Goal: Navigation & Orientation: Understand site structure

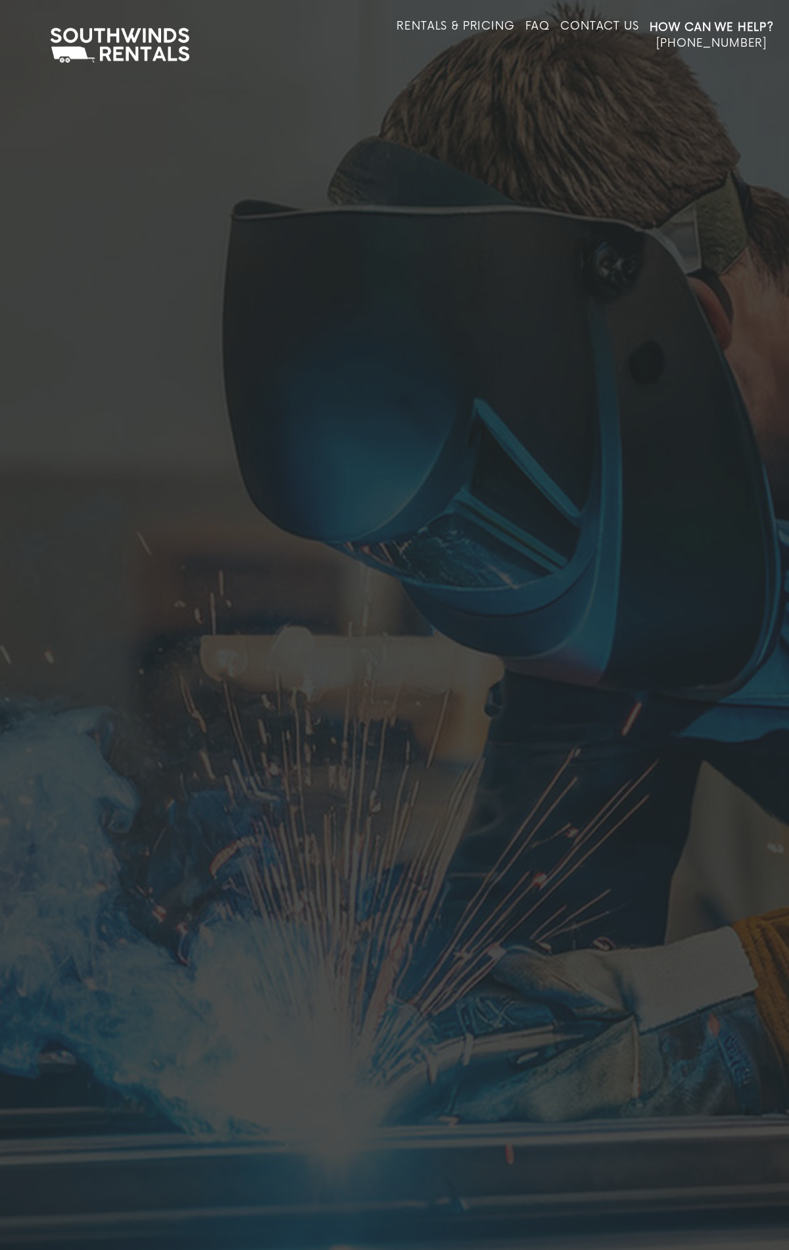
scroll to position [2745, 0]
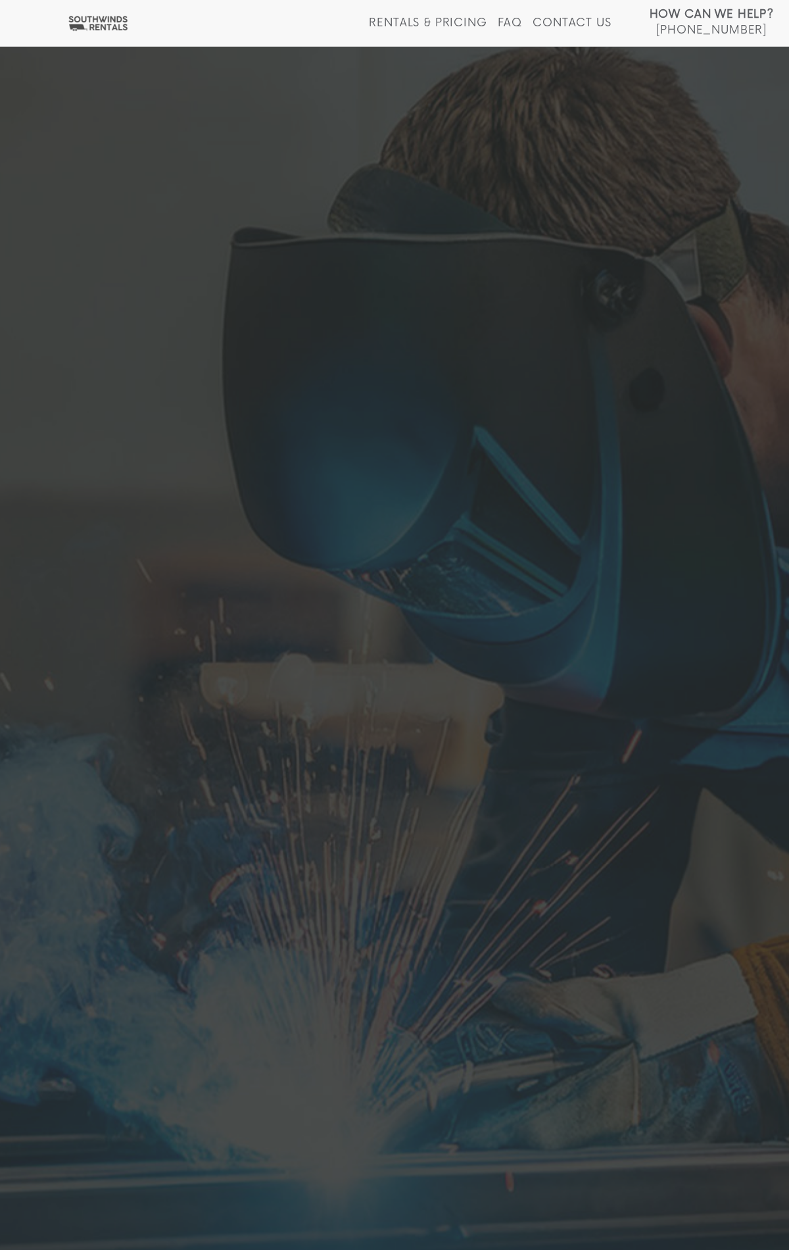
scroll to position [2745, 0]
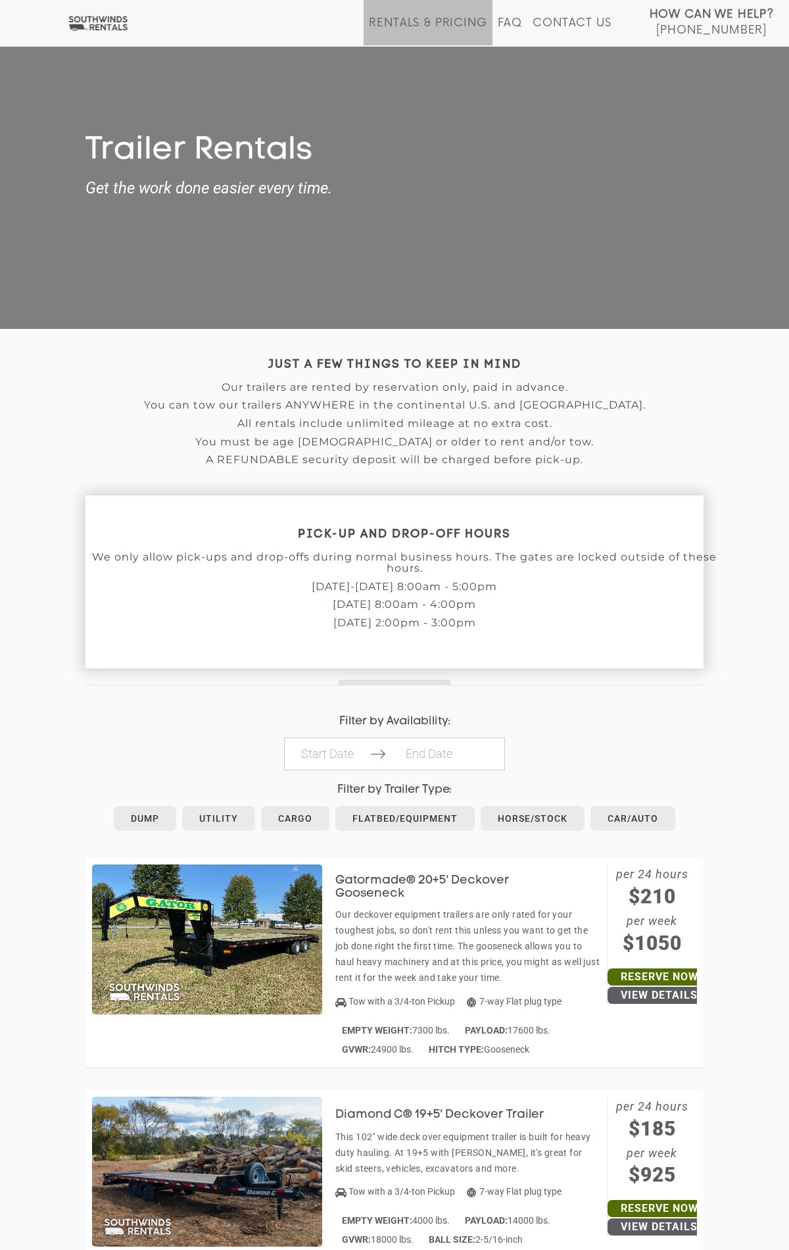
scroll to position [6202, 0]
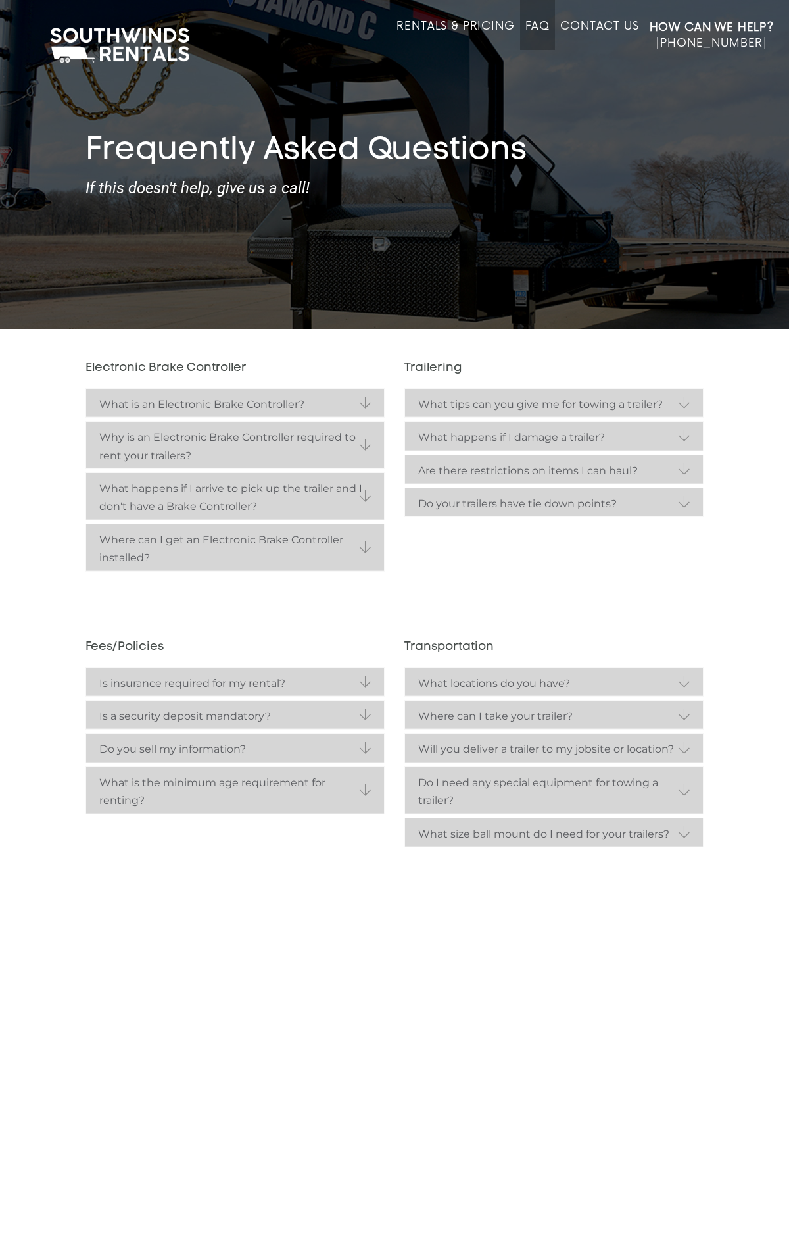
scroll to position [56, 0]
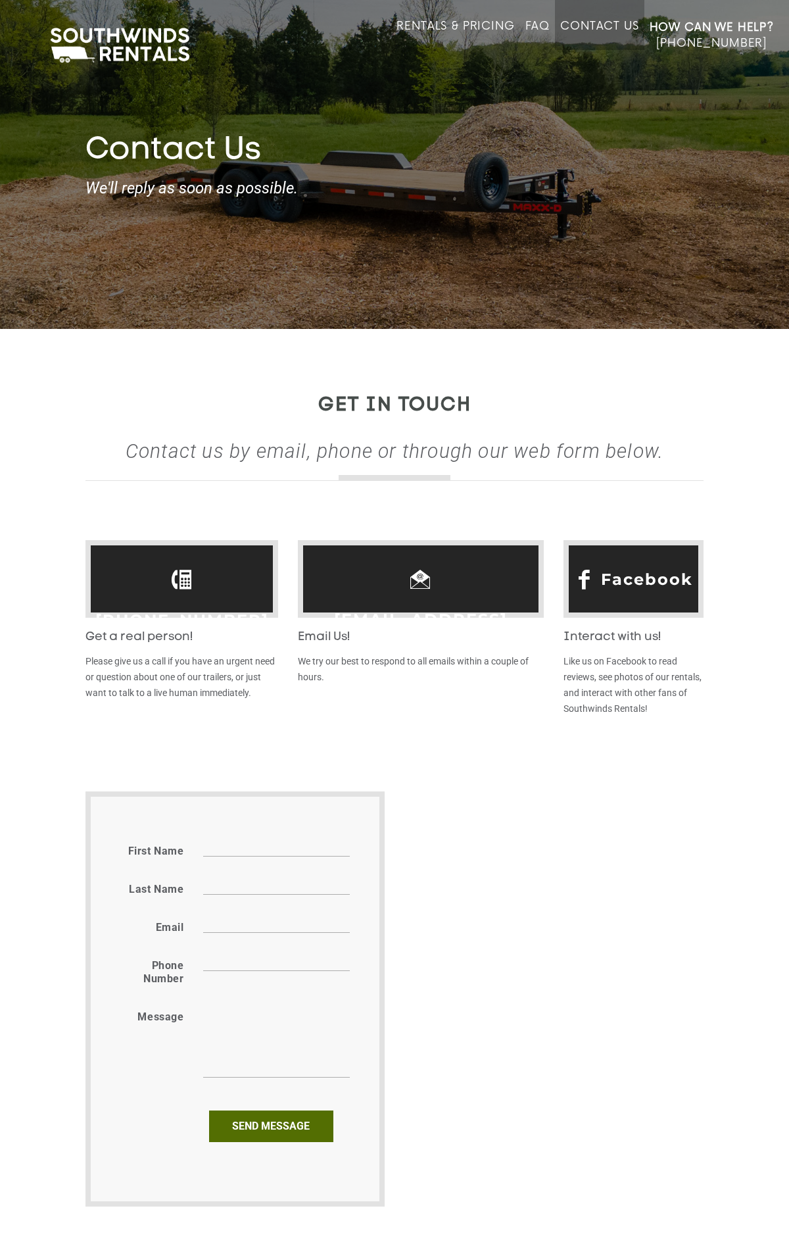
scroll to position [89, 0]
